Goal: Information Seeking & Learning: Understand process/instructions

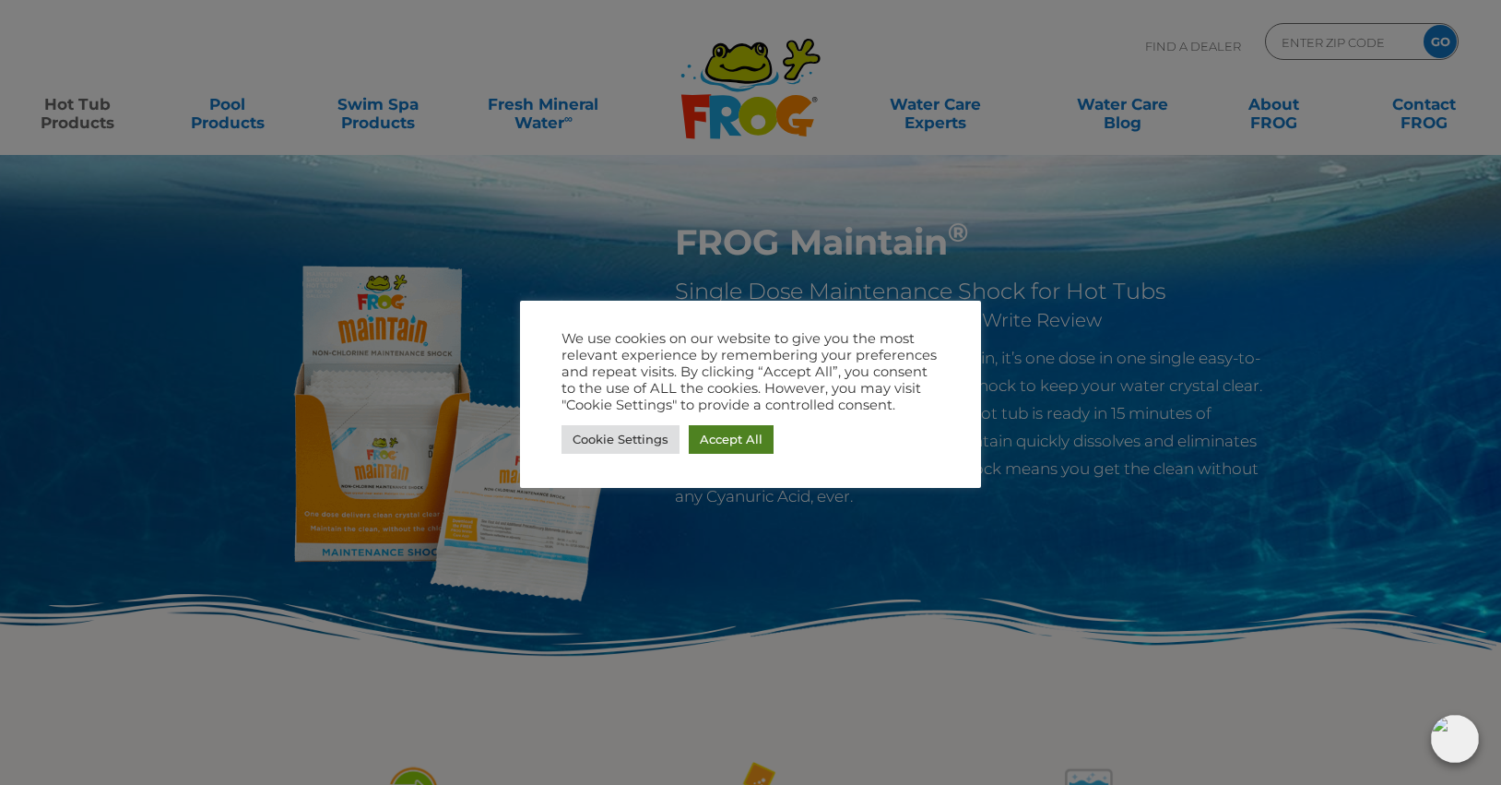
click at [717, 440] on link "Accept All" at bounding box center [731, 439] width 85 height 29
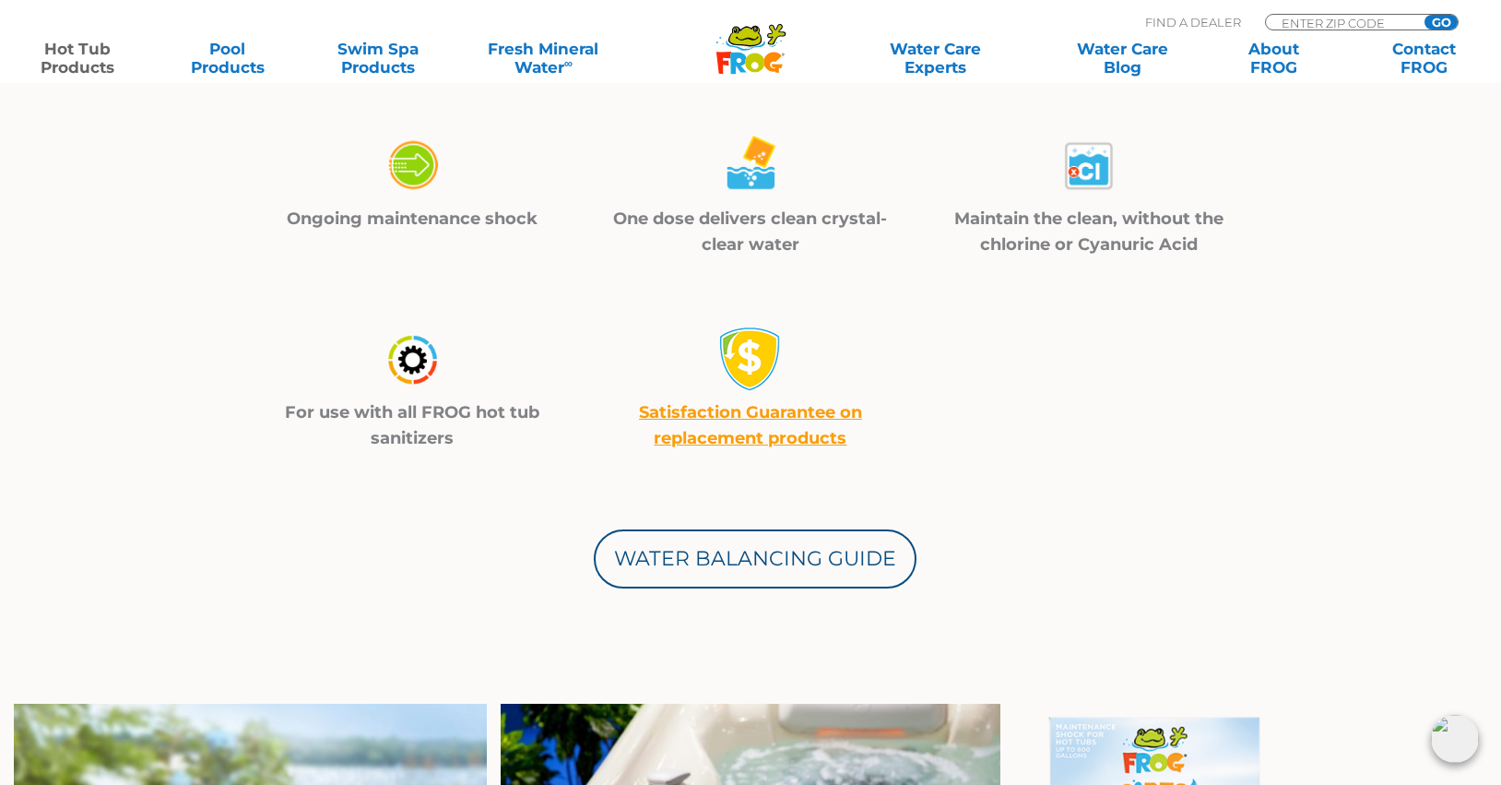
scroll to position [652, 0]
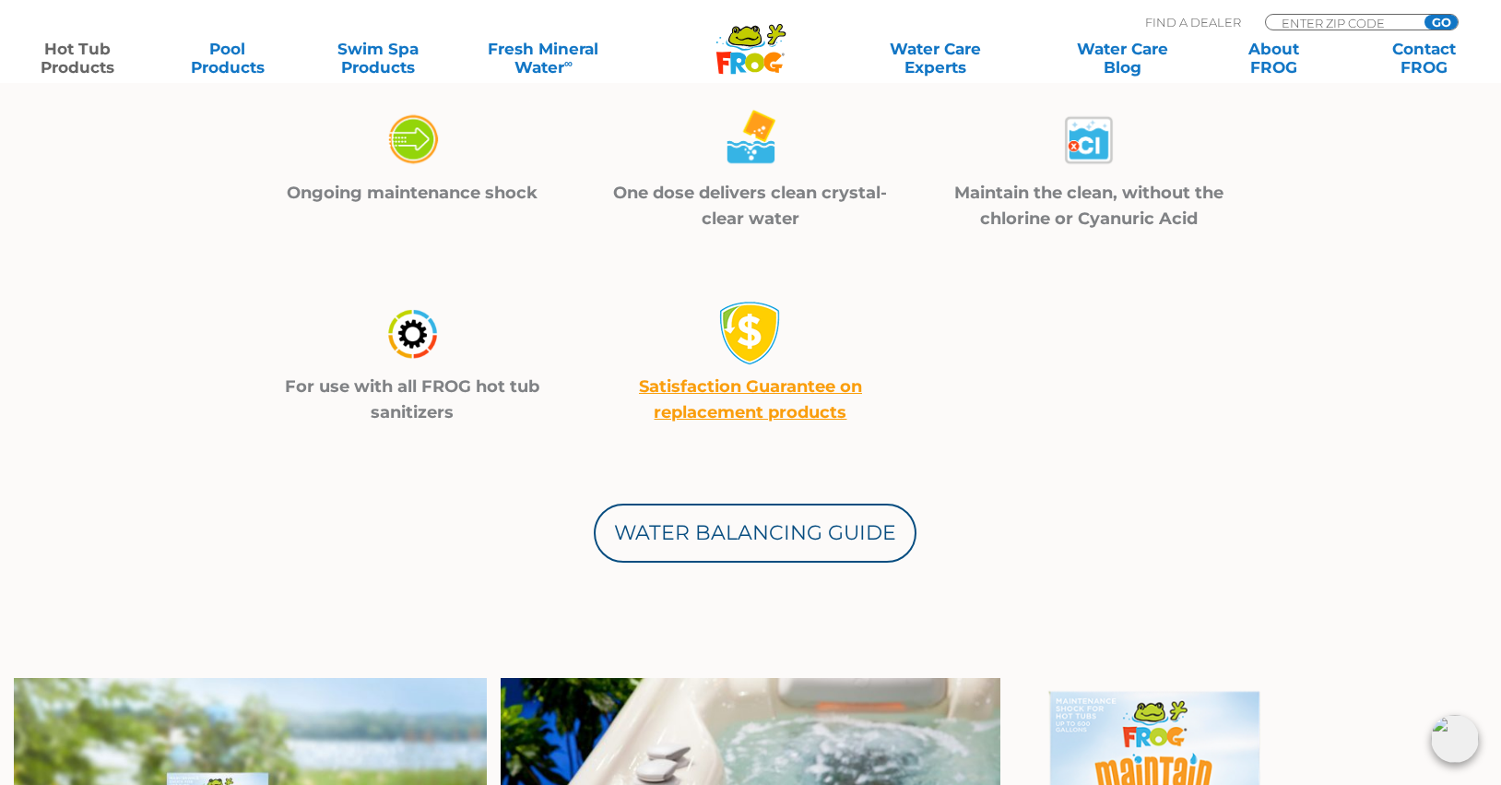
click at [776, 414] on link "Satisfaction Guarantee on replacement products" at bounding box center [750, 399] width 223 height 46
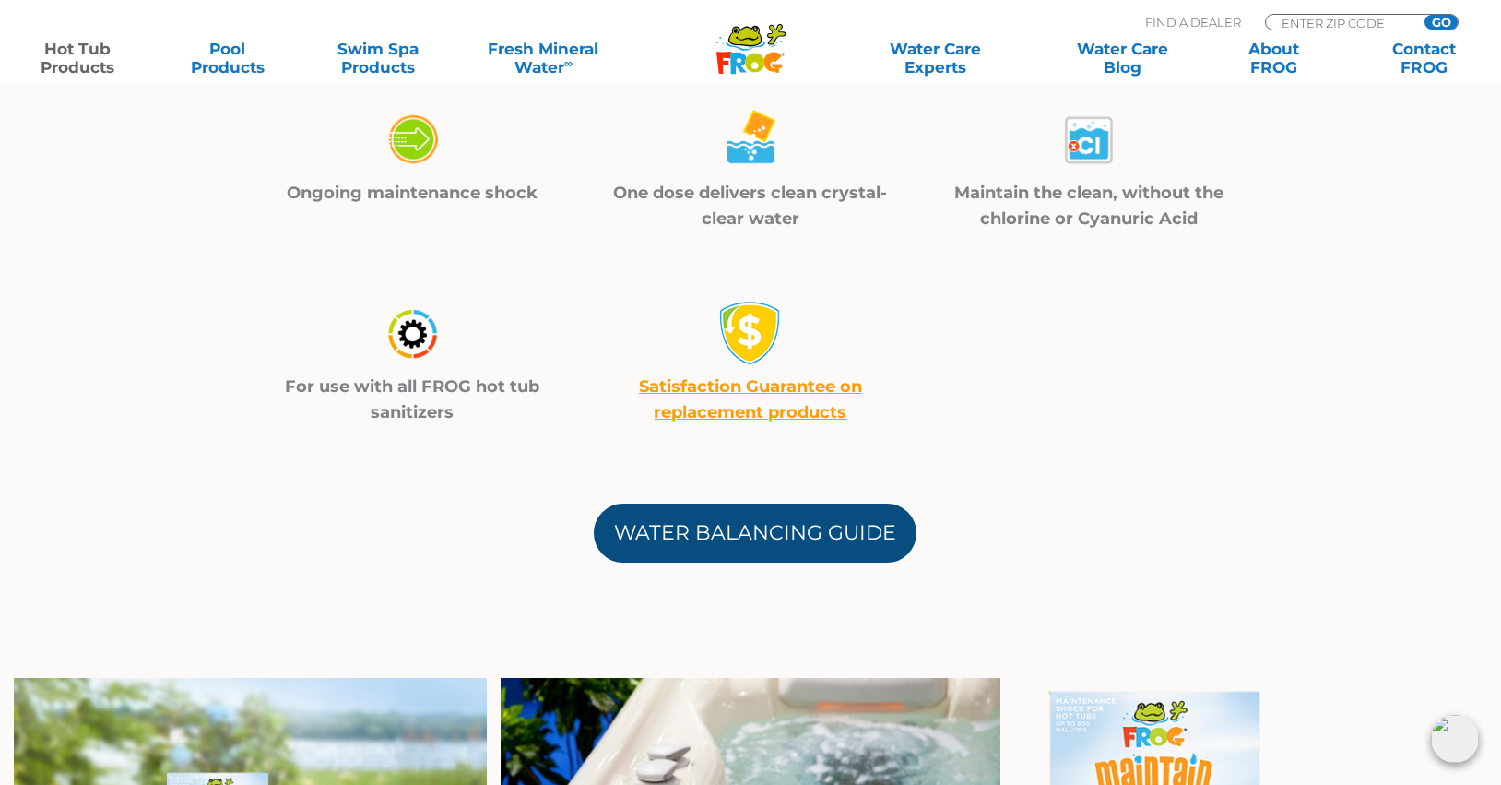
click at [778, 524] on link "Water Balancing Guide" at bounding box center [755, 532] width 323 height 59
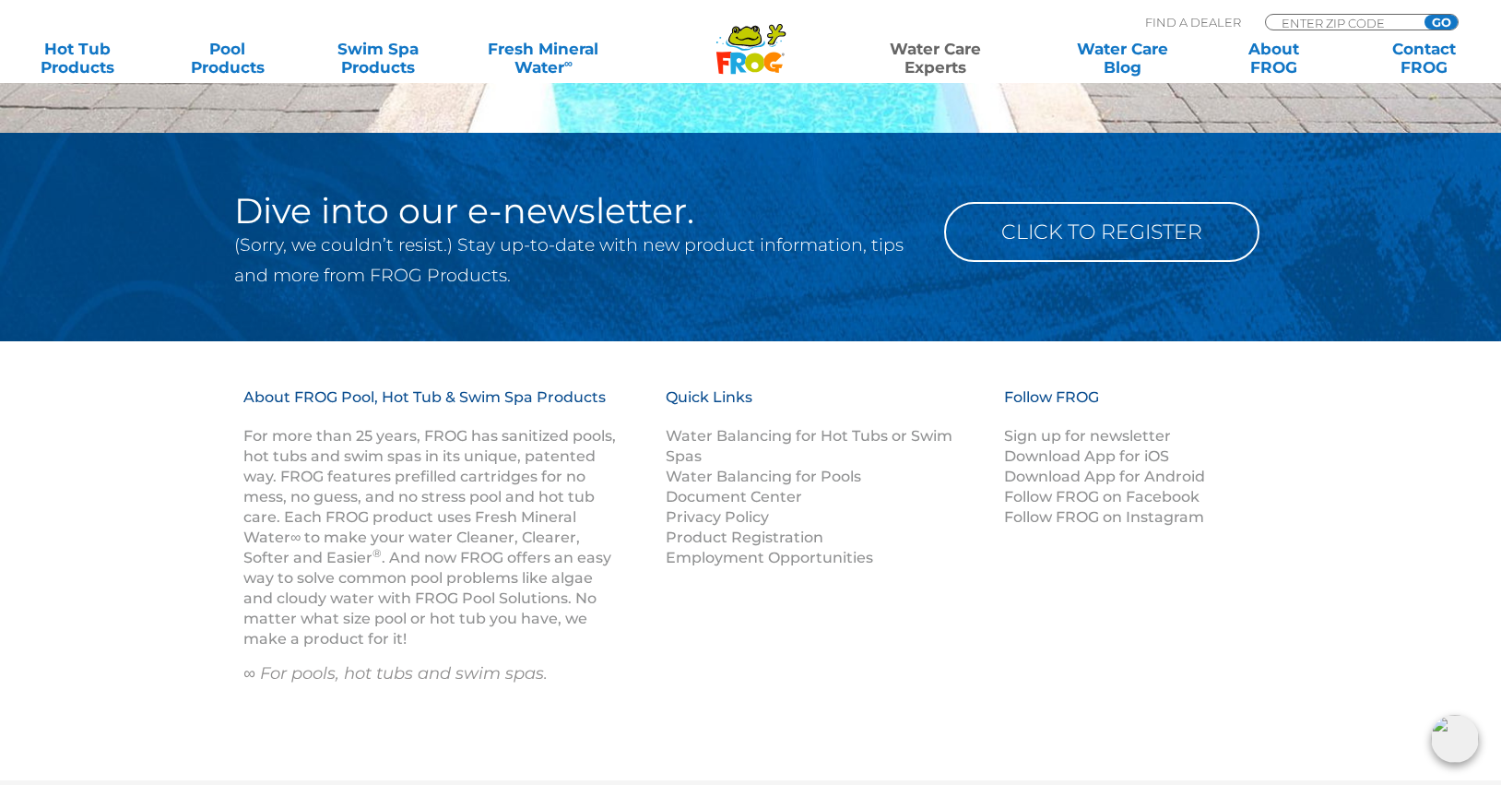
scroll to position [2665, 0]
